Goal: Navigation & Orientation: Find specific page/section

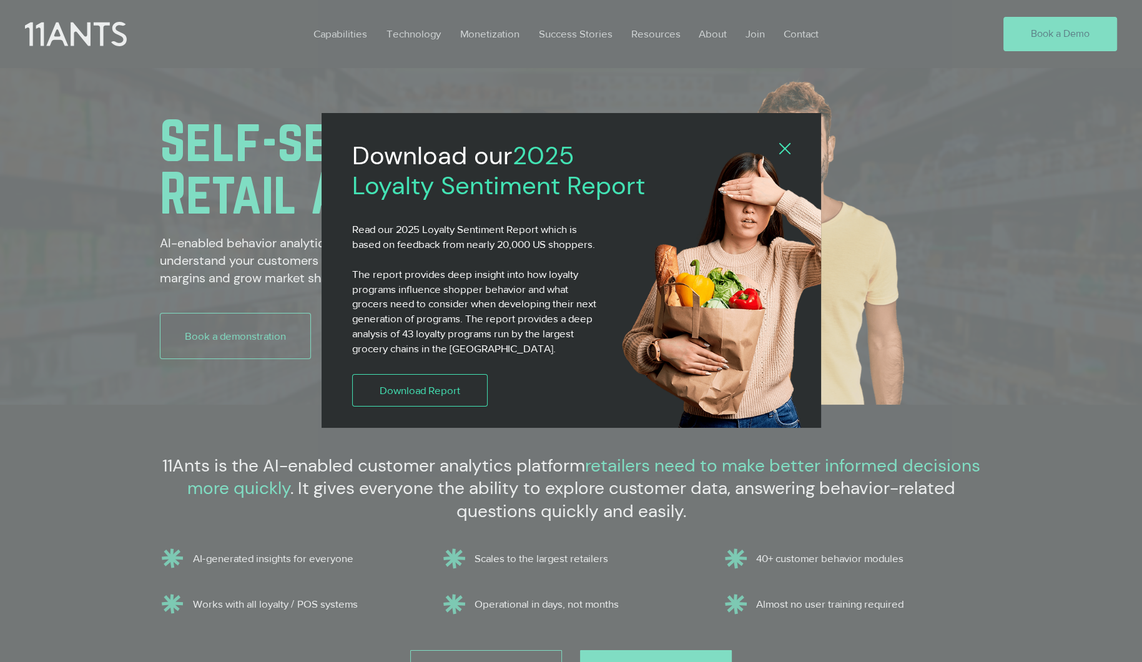
click at [782, 145] on icon "Back to site" at bounding box center [784, 148] width 11 height 11
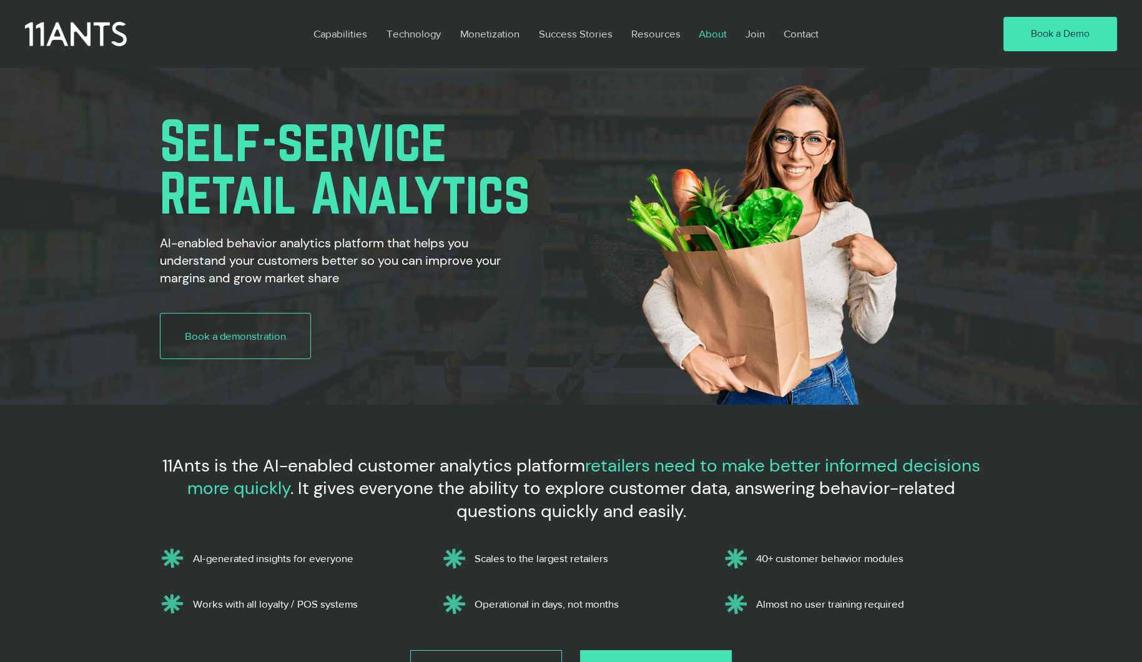
click at [710, 31] on p "About" at bounding box center [713, 33] width 41 height 29
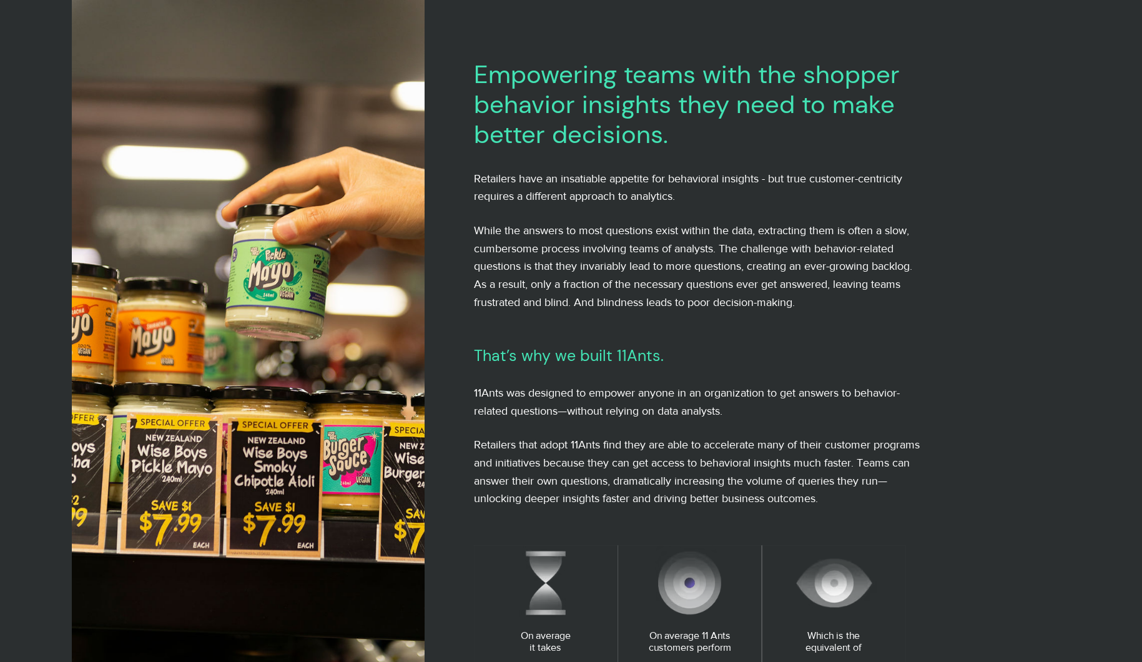
scroll to position [212, 0]
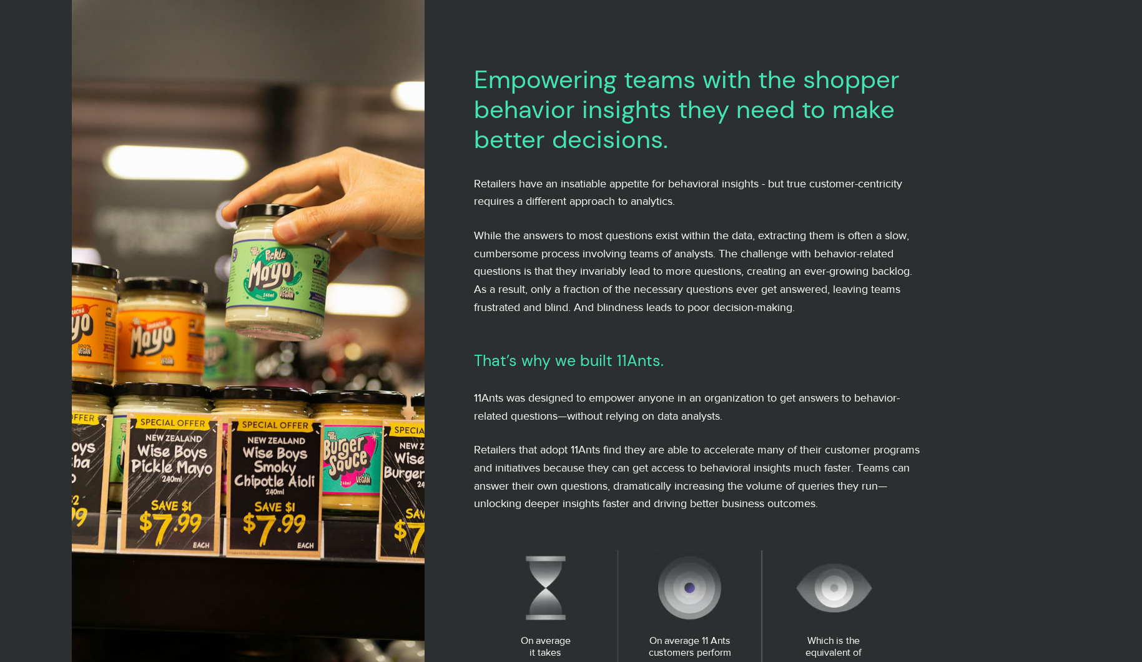
click at [673, 34] on div at bounding box center [694, 600] width 540 height 1200
